Goal: Task Accomplishment & Management: Use online tool/utility

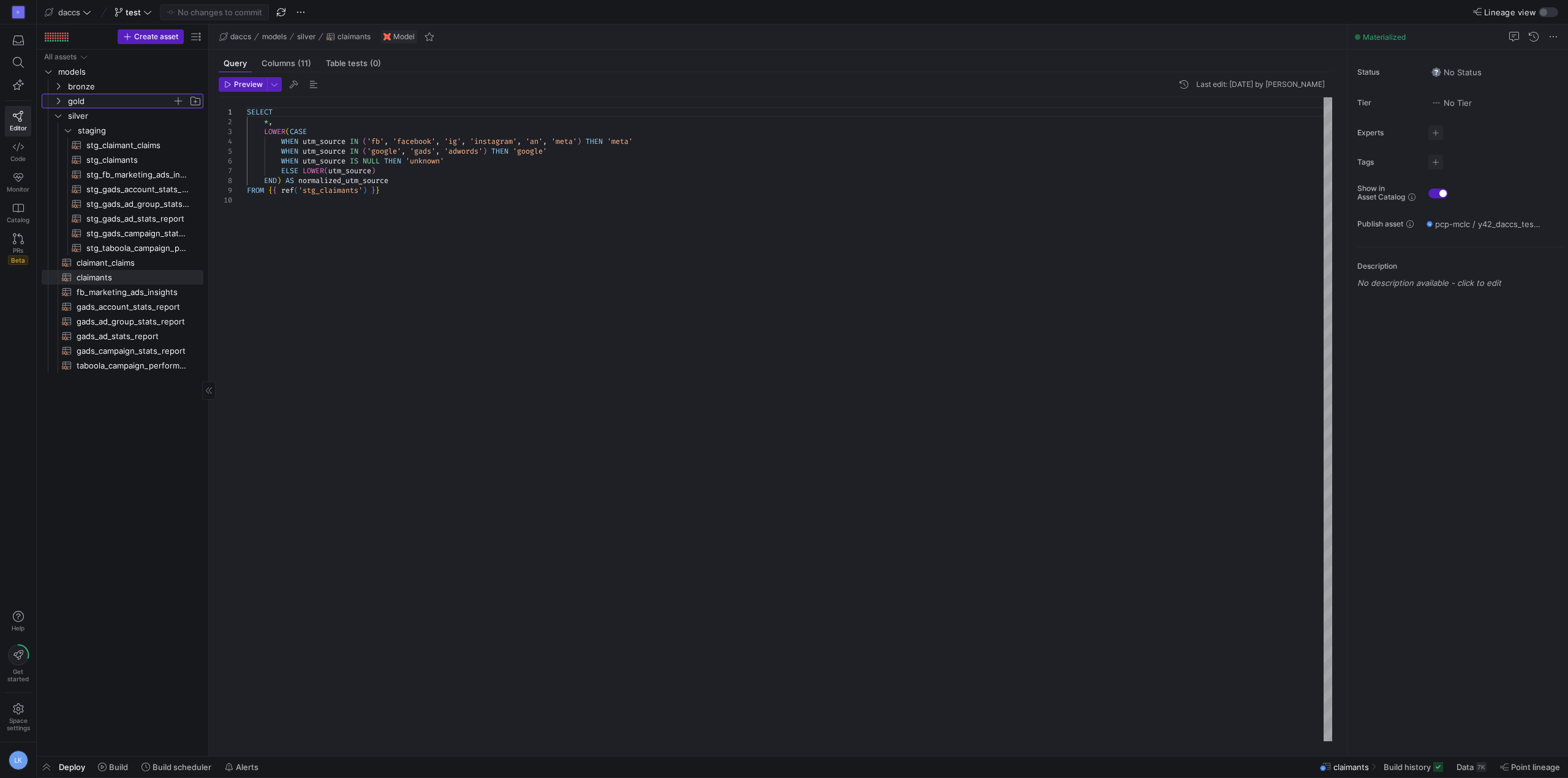
click at [63, 102] on span "gold" at bounding box center [127, 100] width 151 height 13
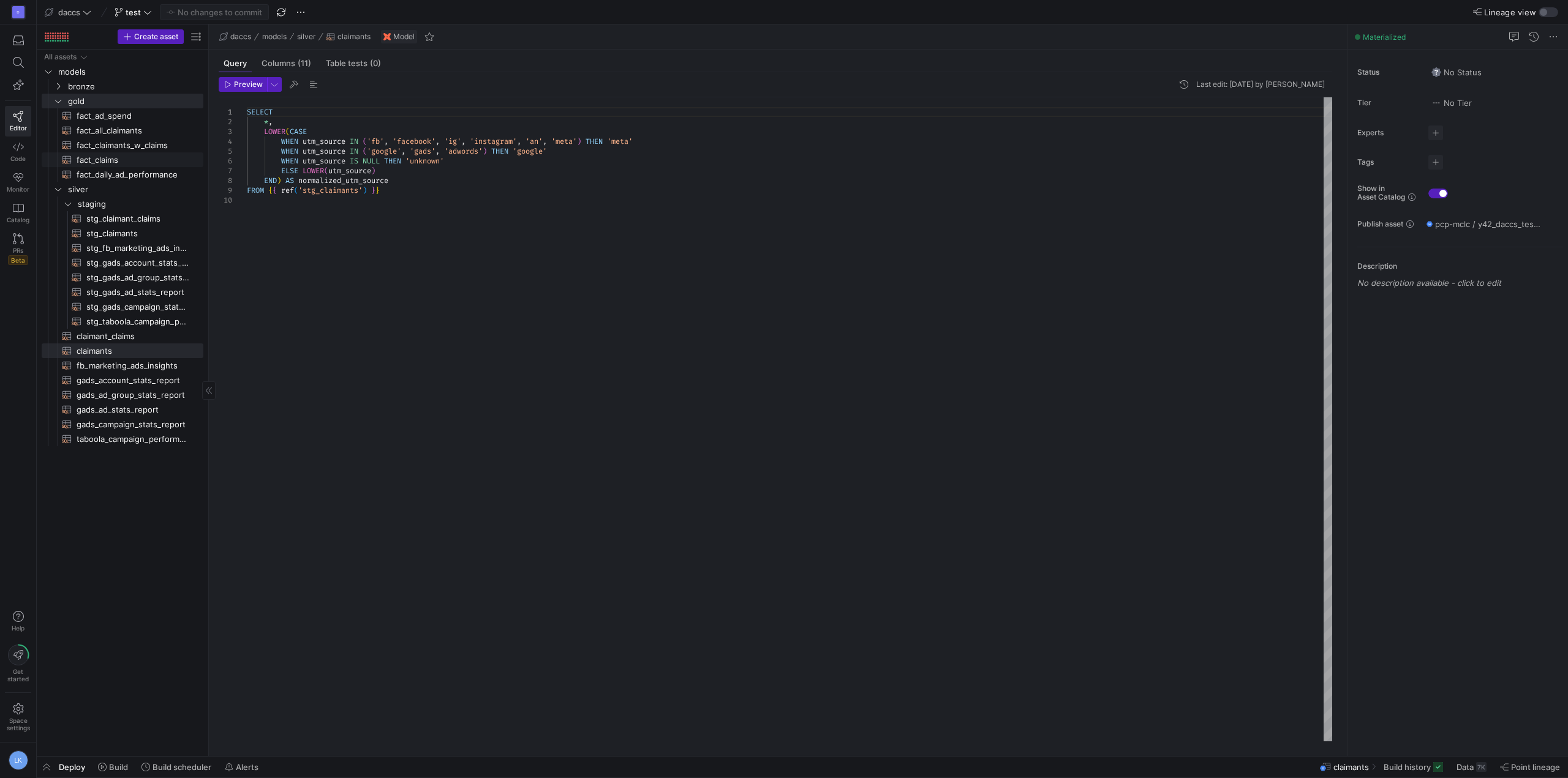
click at [121, 158] on span "fact_claims​​​​​​​​​​" at bounding box center [133, 160] width 113 height 14
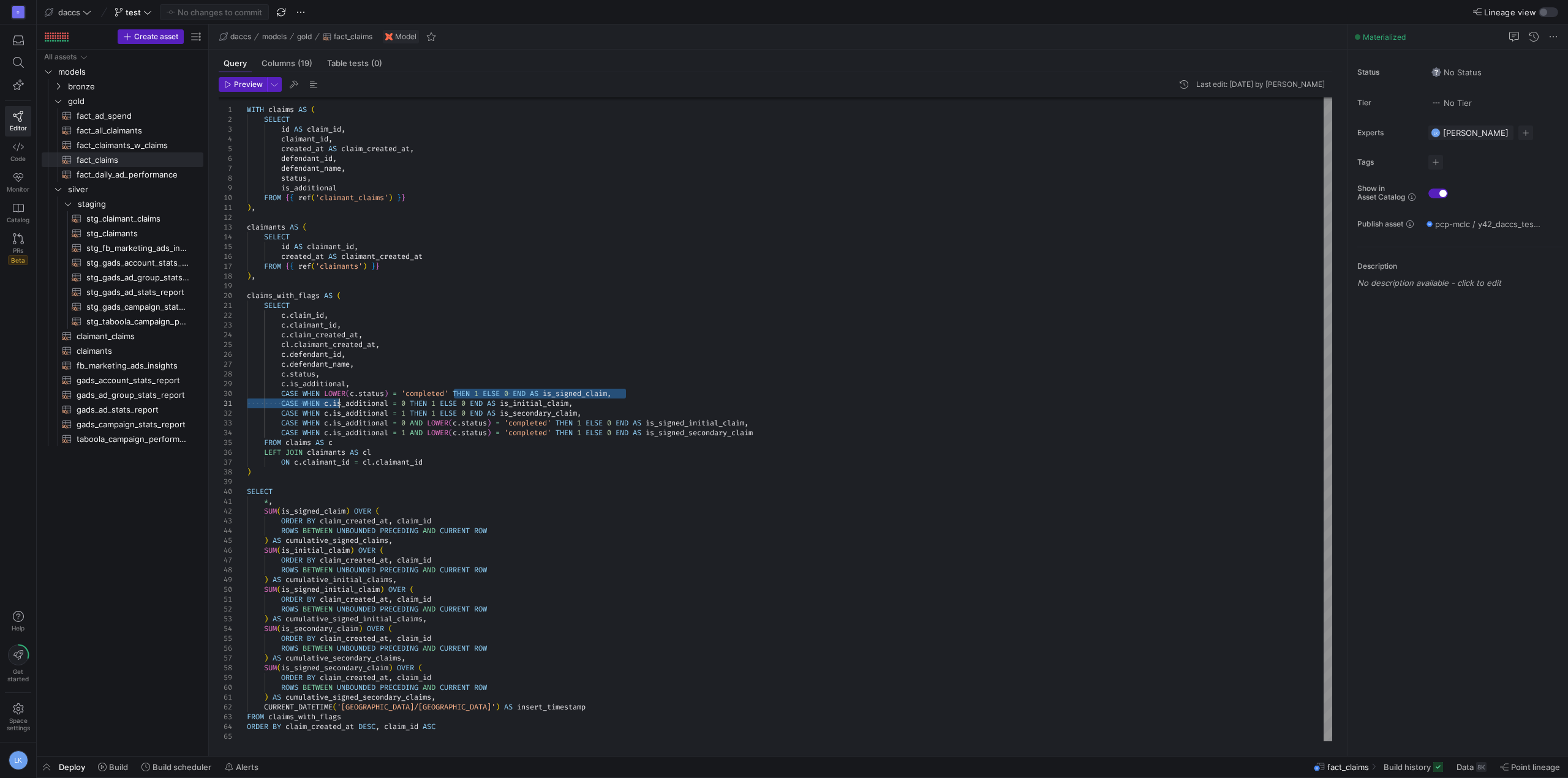
type textarea "SELECT c.claim_id, c.claimant_id, c.claim_created_at, cl.claimant_created_at, c…"
drag, startPoint x: 453, startPoint y: 392, endPoint x: 326, endPoint y: 396, distance: 127.1
click at [326, 396] on div "WITH claims AS ( SELECT id AS claim_id , claimant_id , created_at AS claim_crea…" at bounding box center [789, 418] width 1085 height 647
